Goal: Information Seeking & Learning: Learn about a topic

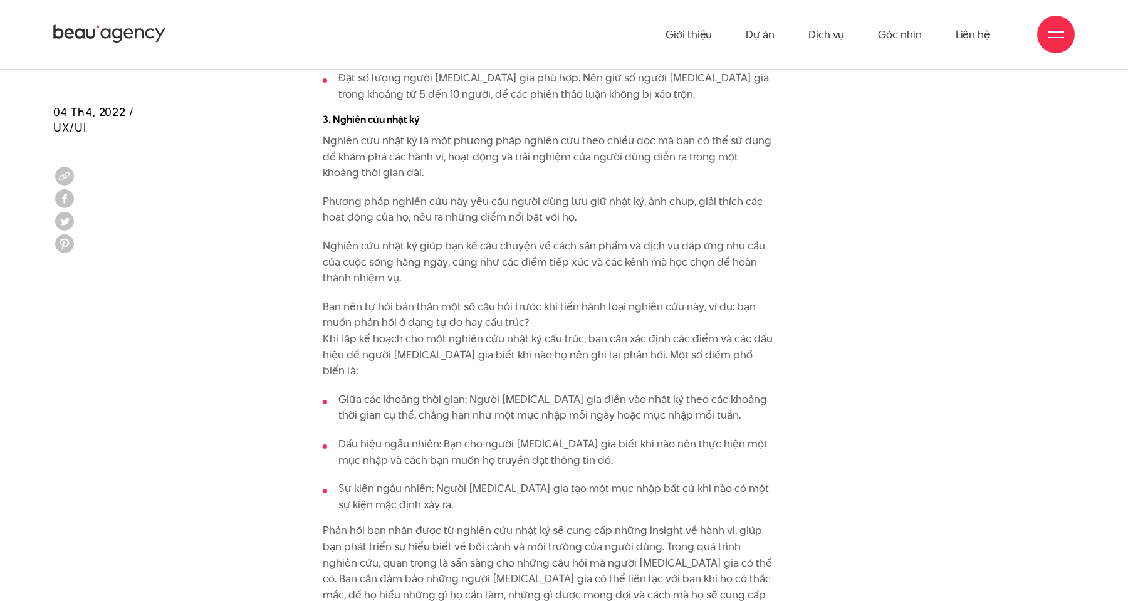
scroll to position [4696, 0]
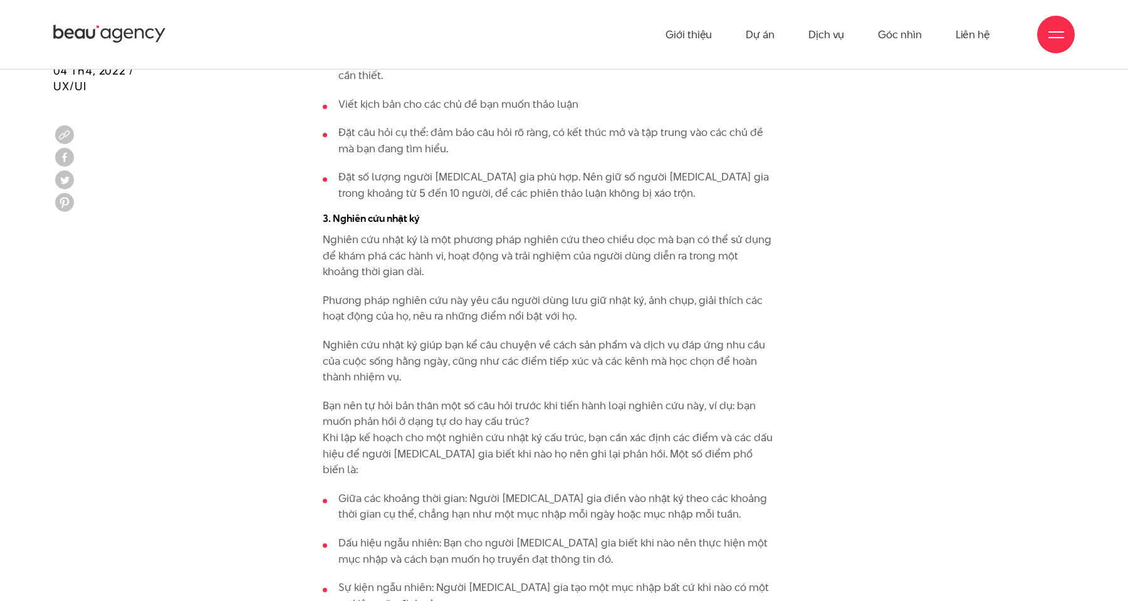
click at [409, 212] on h4 "3. Nghiên cứu nhật ký" at bounding box center [548, 219] width 451 height 14
click at [401, 212] on h4 "3. Nghiên cứu nhật ký" at bounding box center [548, 219] width 451 height 14
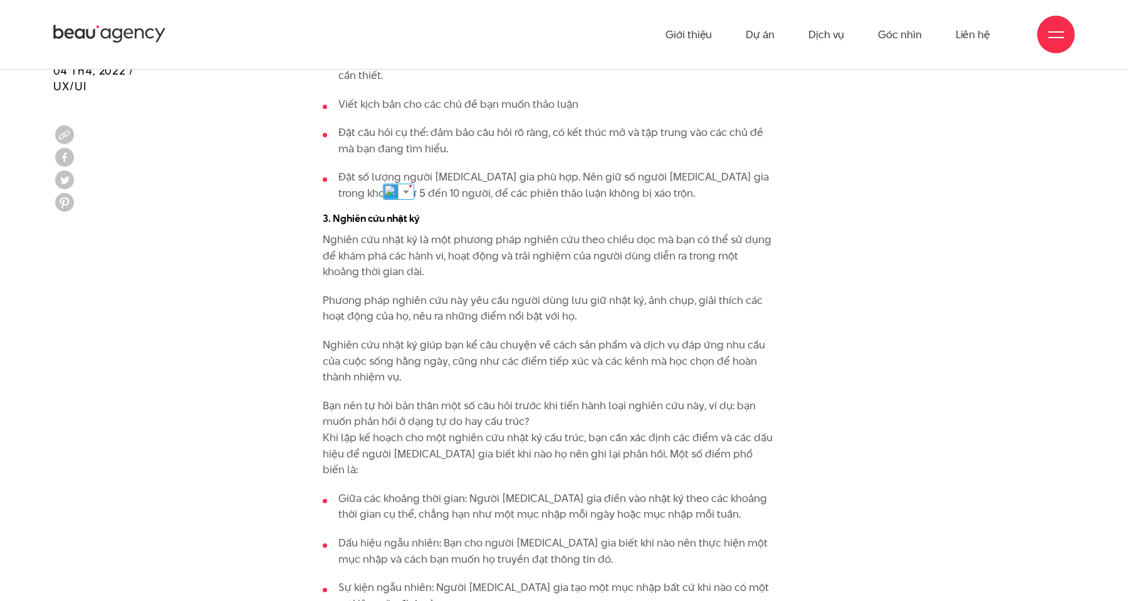
click at [414, 212] on h4 "3. Nghiên cứu nhật ký" at bounding box center [548, 219] width 451 height 14
click at [388, 212] on h4 "3. Nghiên cứu nhật ký" at bounding box center [548, 219] width 451 height 14
click at [375, 212] on h4 "3. Nghiên cứu nhật ký" at bounding box center [548, 219] width 451 height 14
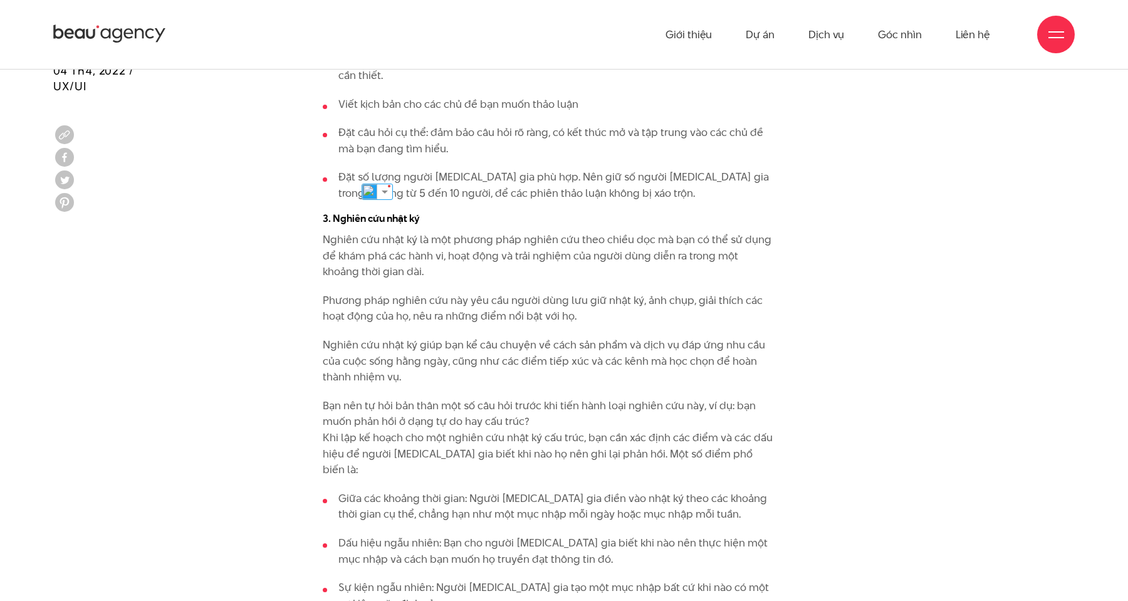
click at [347, 212] on h4 "3. Nghiên cứu nhật ký" at bounding box center [548, 219] width 451 height 14
click at [413, 293] on p "Phương pháp nghiên cứu này yêu cầu người dùng lưu giữ nhật ký, ảnh chụp, giải t…" at bounding box center [548, 309] width 451 height 32
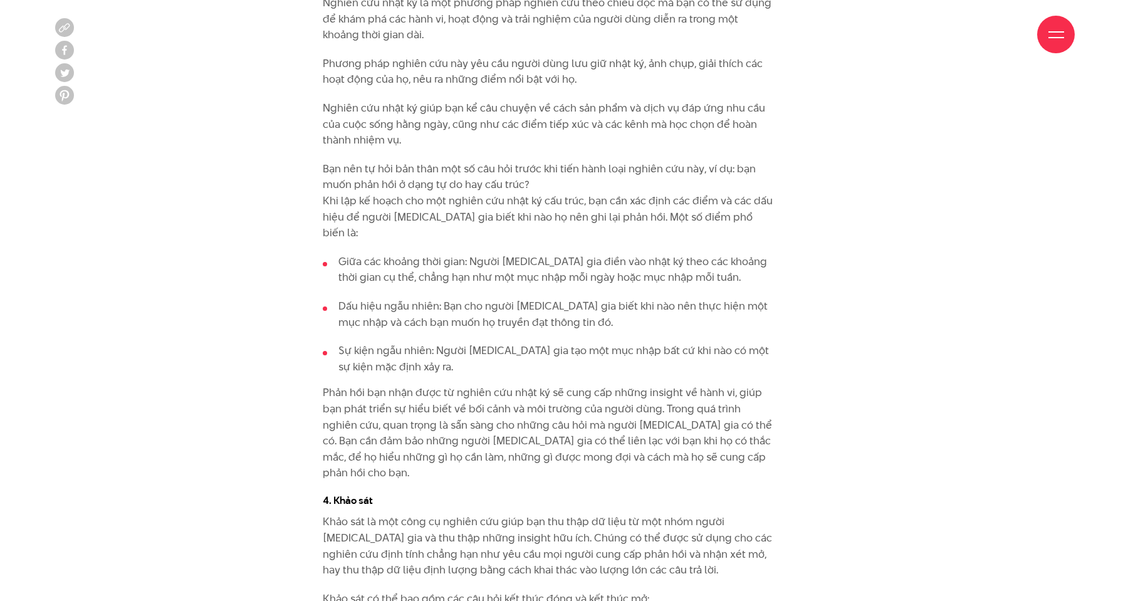
scroll to position [5188, 0]
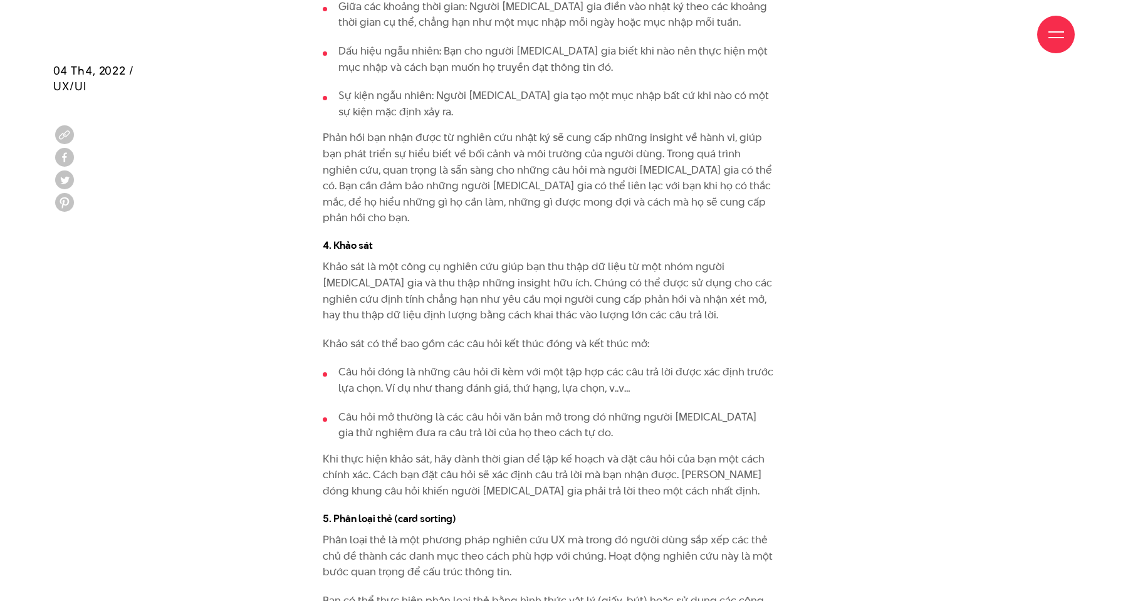
click at [354, 239] on h4 "4. Khảo sát" at bounding box center [548, 246] width 451 height 14
click at [370, 239] on h4 "4. Khảo sát" at bounding box center [548, 246] width 451 height 14
click at [338, 512] on h4 "5. Phân loại thẻ (card sorting)" at bounding box center [548, 519] width 451 height 14
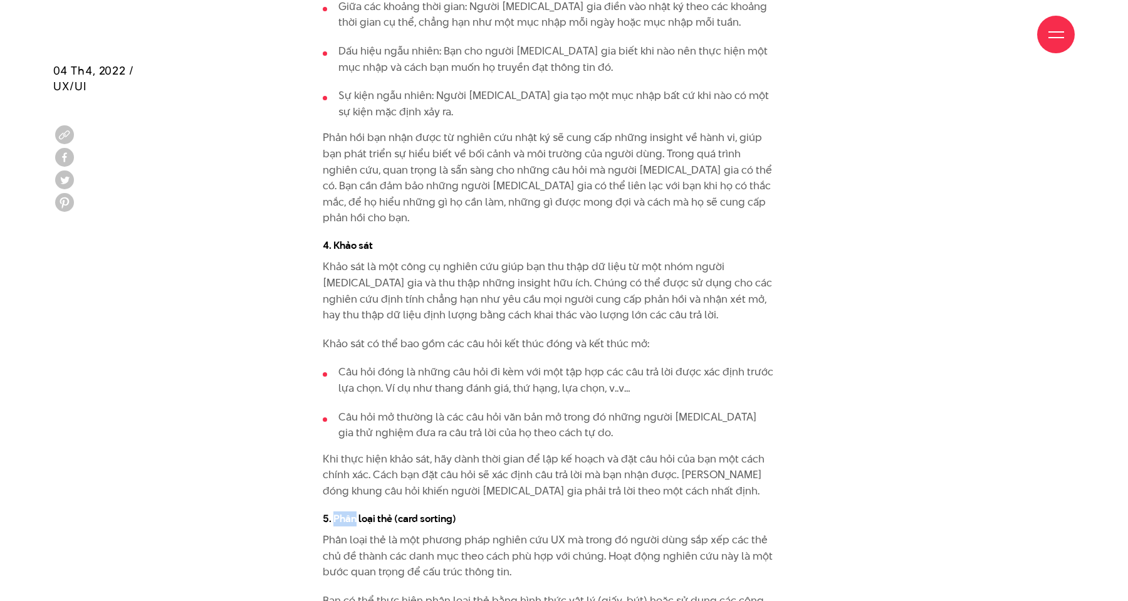
click at [338, 512] on h4 "5. Phân loại thẻ (card sorting)" at bounding box center [548, 519] width 451 height 14
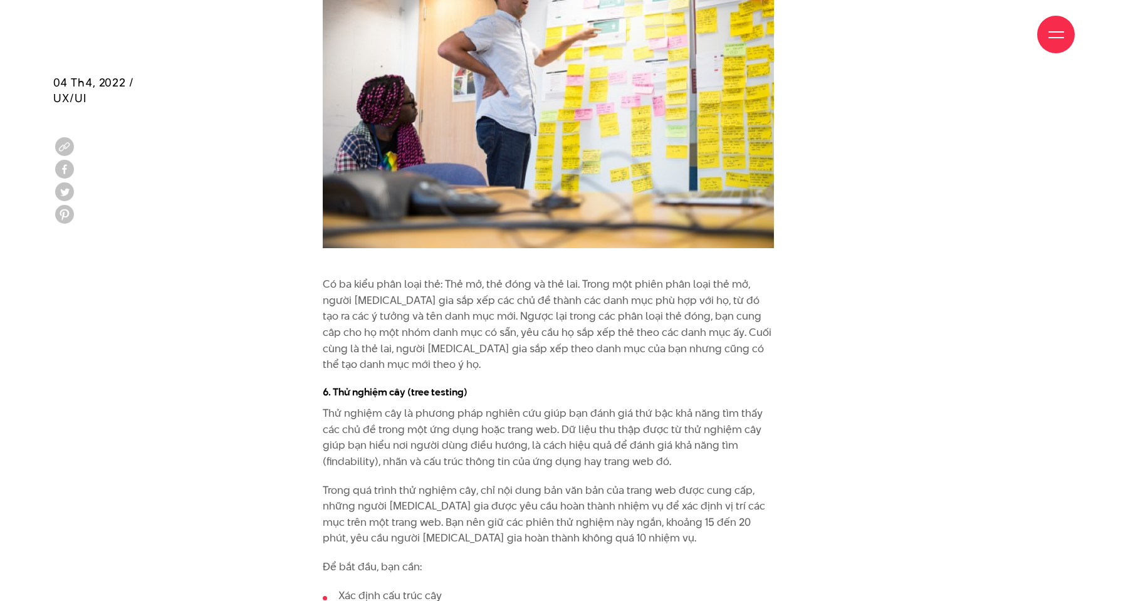
scroll to position [5907, 0]
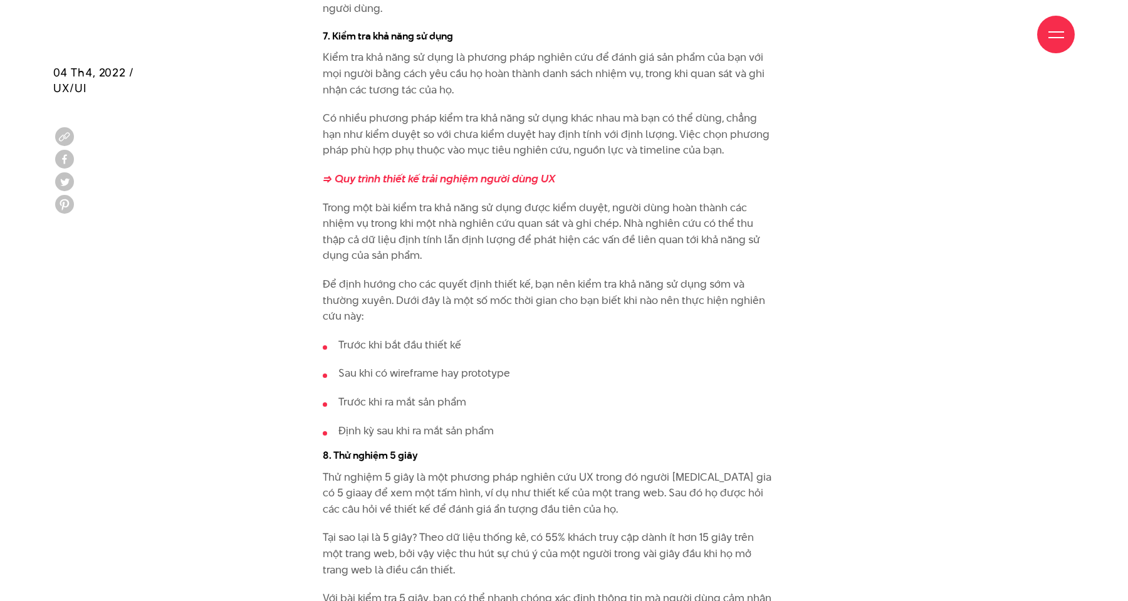
scroll to position [6659, 0]
